Goal: Communication & Community: Ask a question

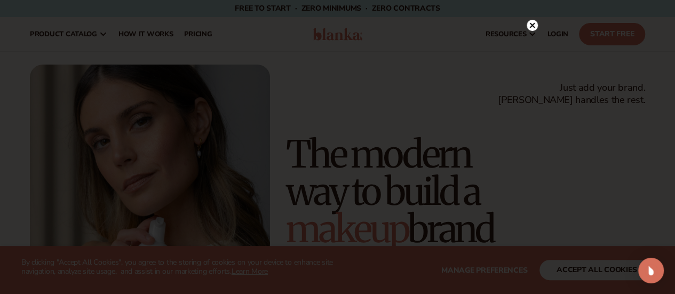
click at [531, 29] on circle at bounding box center [531, 25] width 11 height 11
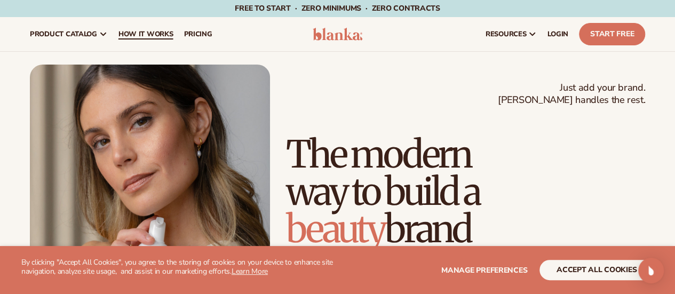
click at [145, 32] on span "How It Works" at bounding box center [145, 34] width 55 height 9
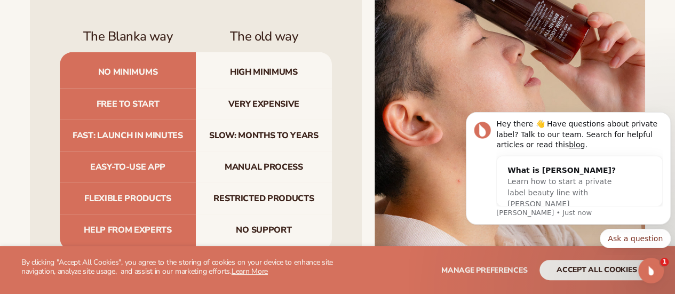
scroll to position [1135, 0]
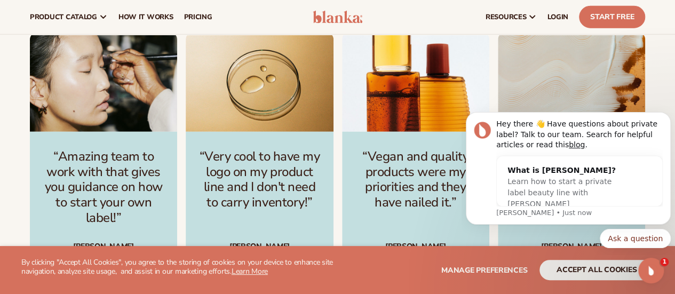
scroll to position [1208, 0]
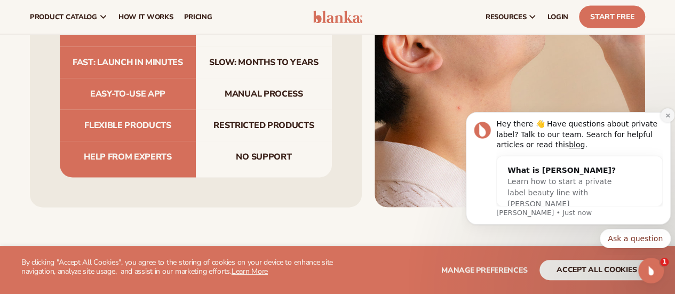
click at [668, 114] on icon "Dismiss notification" at bounding box center [667, 115] width 4 height 4
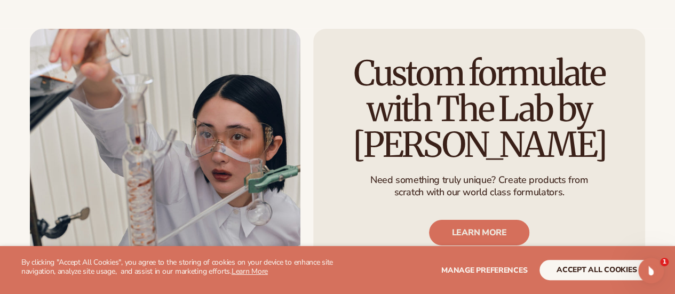
scroll to position [1746, 0]
click at [307, 183] on div "Custom formulate with The Lab by [PERSON_NAME] Need something truly unique? Cre…" at bounding box center [337, 185] width 615 height 315
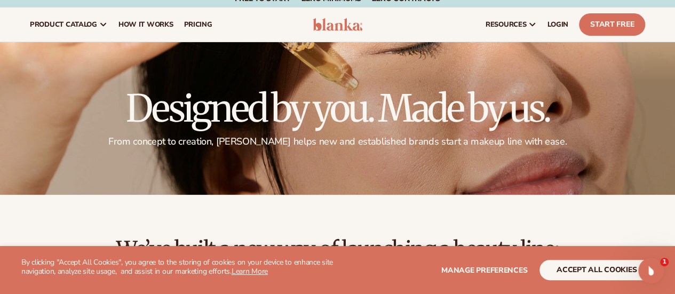
scroll to position [9, 0]
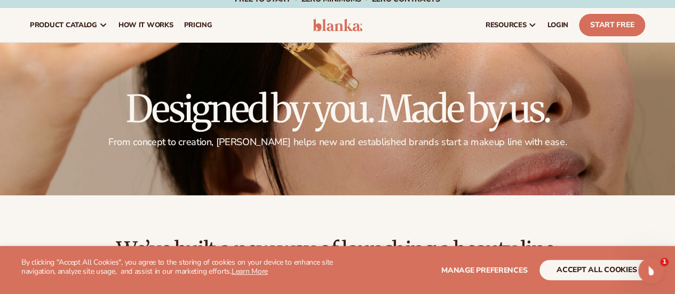
click at [653, 269] on icon "Open Intercom Messenger" at bounding box center [649, 269] width 18 height 18
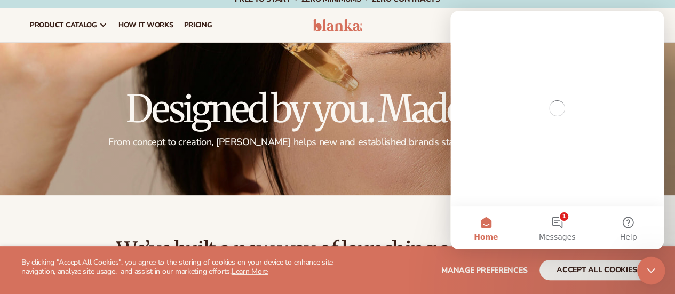
scroll to position [0, 0]
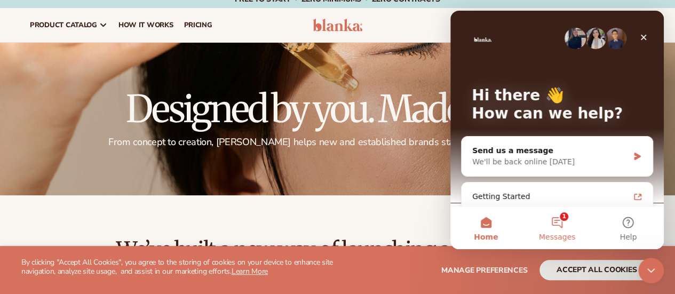
click at [554, 233] on span "Messages" at bounding box center [557, 236] width 37 height 7
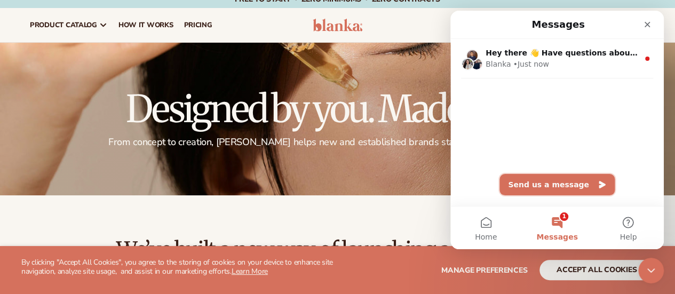
click at [552, 189] on button "Send us a message" at bounding box center [556, 184] width 115 height 21
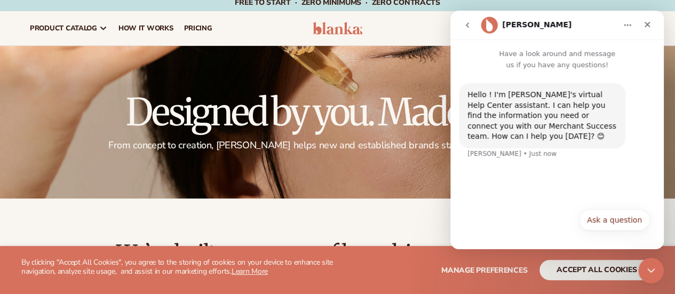
scroll to position [4, 0]
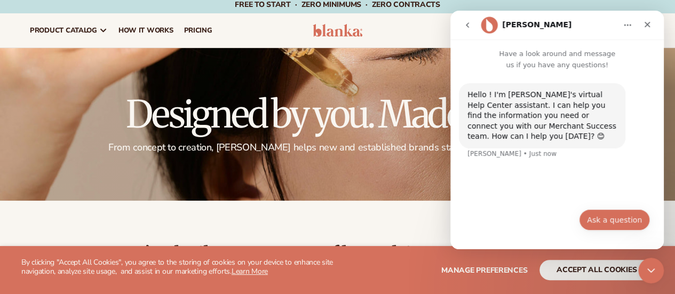
click at [608, 223] on button "Ask a question" at bounding box center [614, 219] width 71 height 21
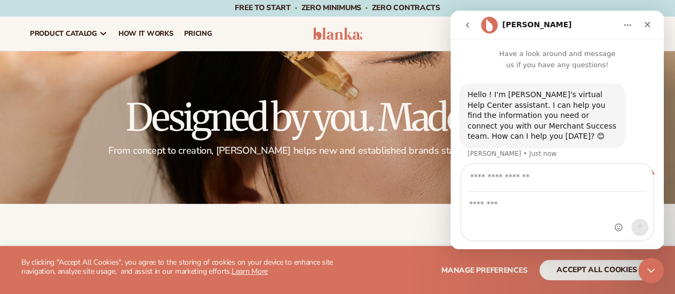
scroll to position [27, 0]
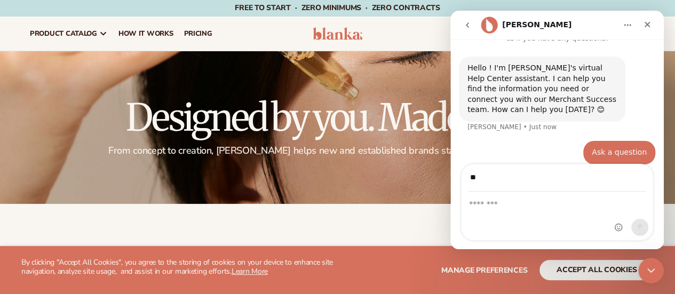
type input "*"
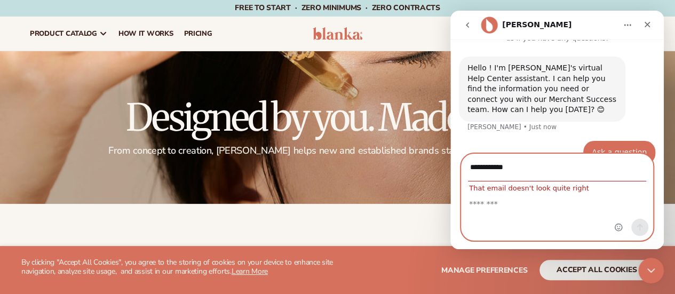
scroll to position [37, 0]
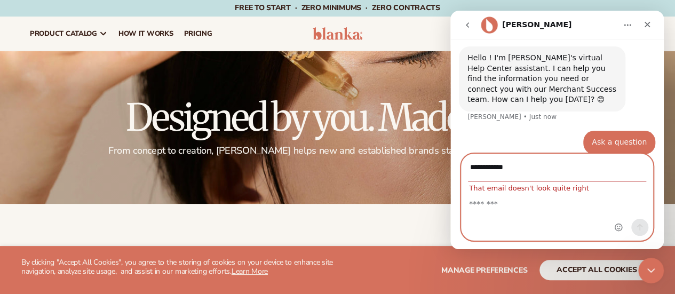
click at [531, 168] on input "**********" at bounding box center [557, 167] width 178 height 27
paste input "**********"
type input "**********"
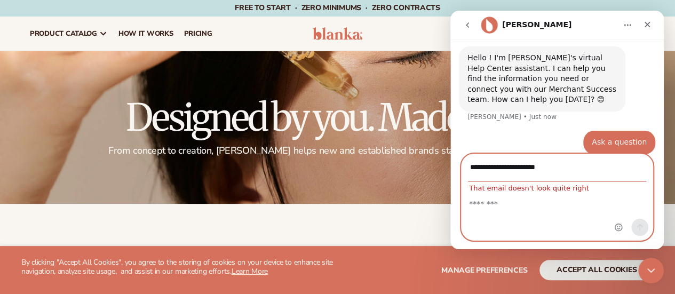
click at [528, 203] on textarea "Message…" at bounding box center [556, 201] width 191 height 18
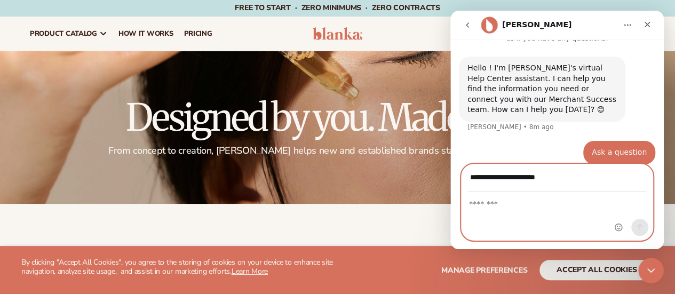
scroll to position [27, 0]
type textarea "*"
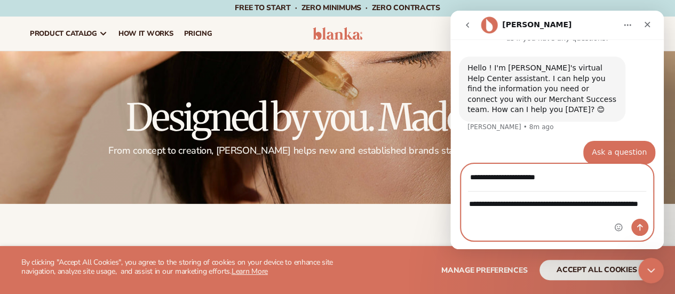
type textarea "**********"
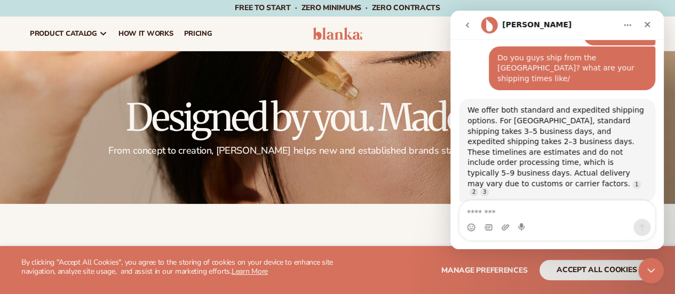
scroll to position [144, 0]
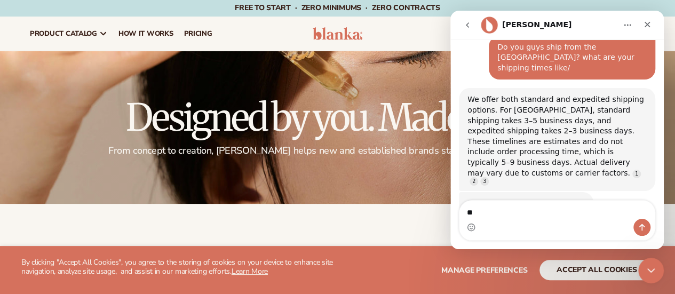
type textarea "*"
type textarea "**********"
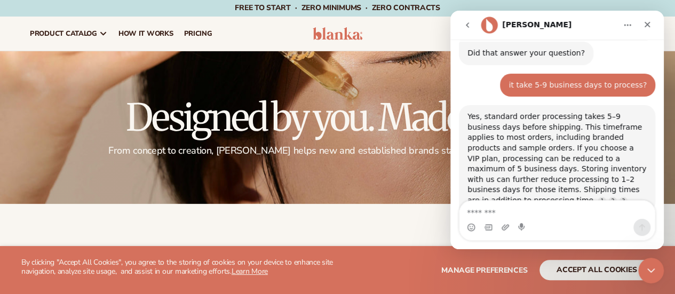
scroll to position [311, 0]
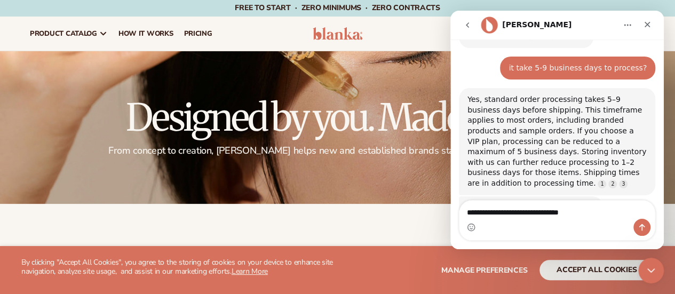
type textarea "**********"
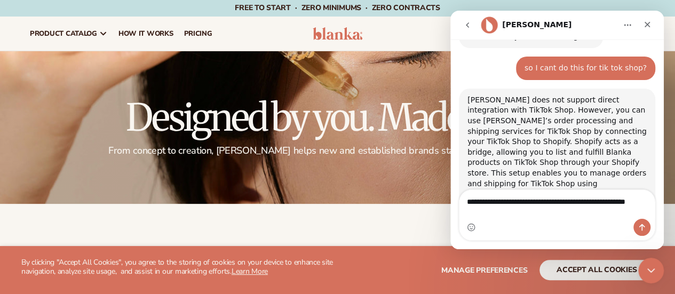
scroll to position [484, 0]
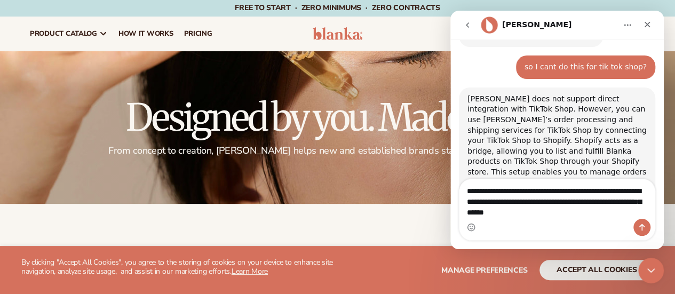
type textarea "**********"
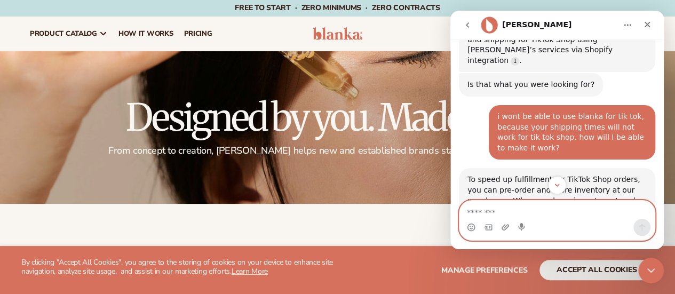
scroll to position [629, 0]
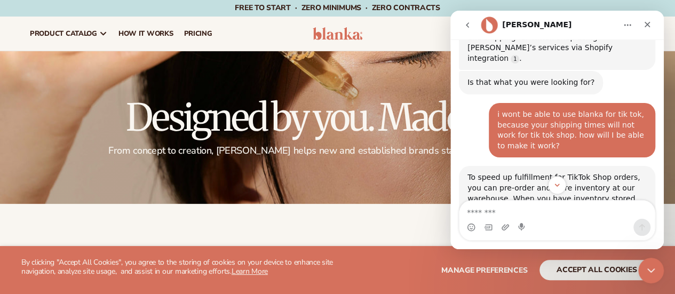
drag, startPoint x: 572, startPoint y: 146, endPoint x: 601, endPoint y: 143, distance: 28.9
click at [601, 172] on div "To speed up fulfillment for TikTok Shop orders, you can pre-order and store inv…" at bounding box center [556, 222] width 179 height 100
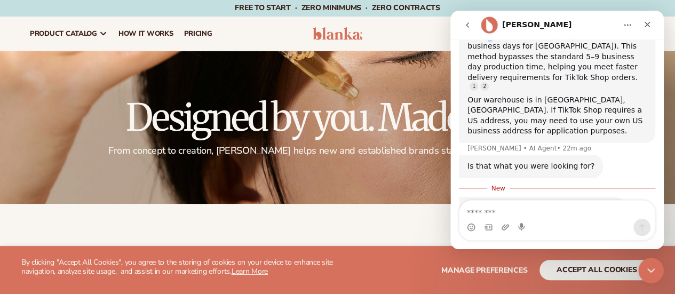
scroll to position [823, 0]
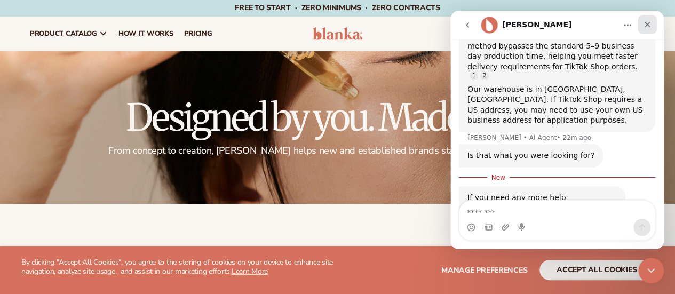
click at [647, 24] on icon "Close" at bounding box center [647, 25] width 6 height 6
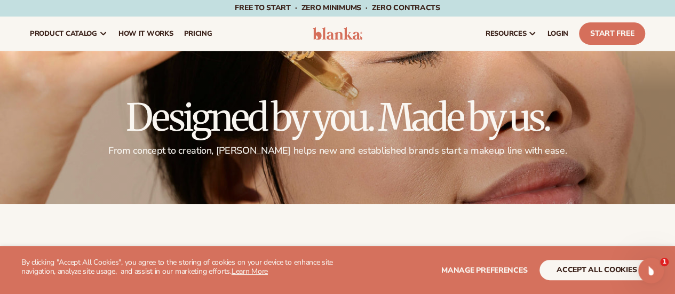
scroll to position [795, 0]
